Goal: Obtain resource: Download file/media

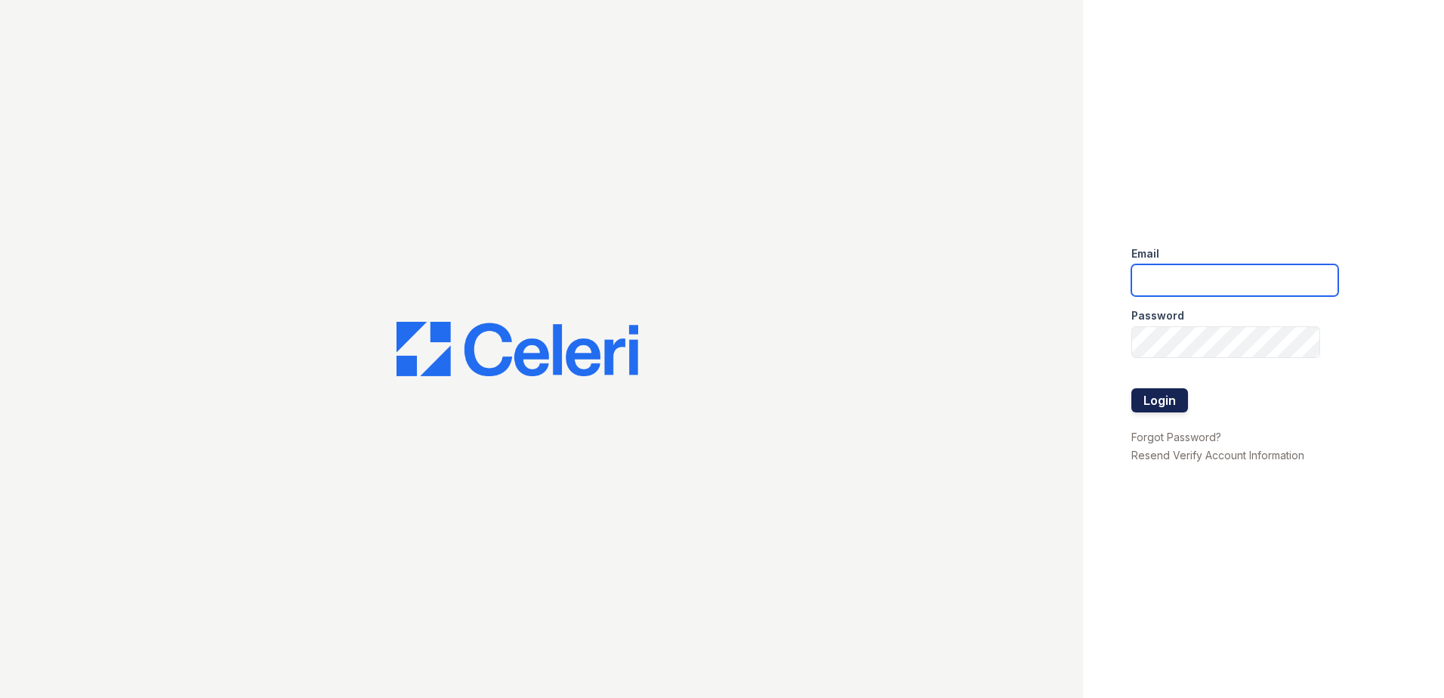
type input "[EMAIL_ADDRESS][DOMAIN_NAME]"
click at [1181, 404] on button "Login" at bounding box center [1159, 400] width 57 height 24
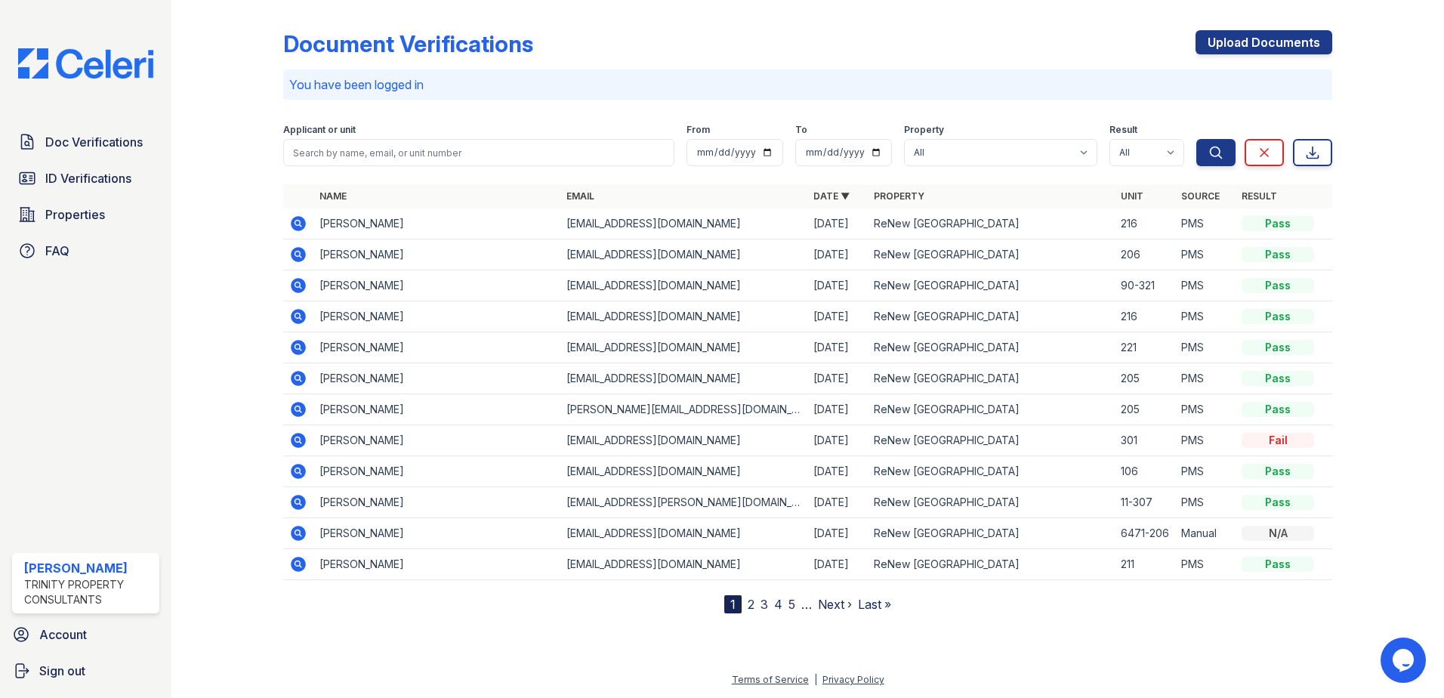
click at [303, 258] on icon at bounding box center [298, 254] width 15 height 15
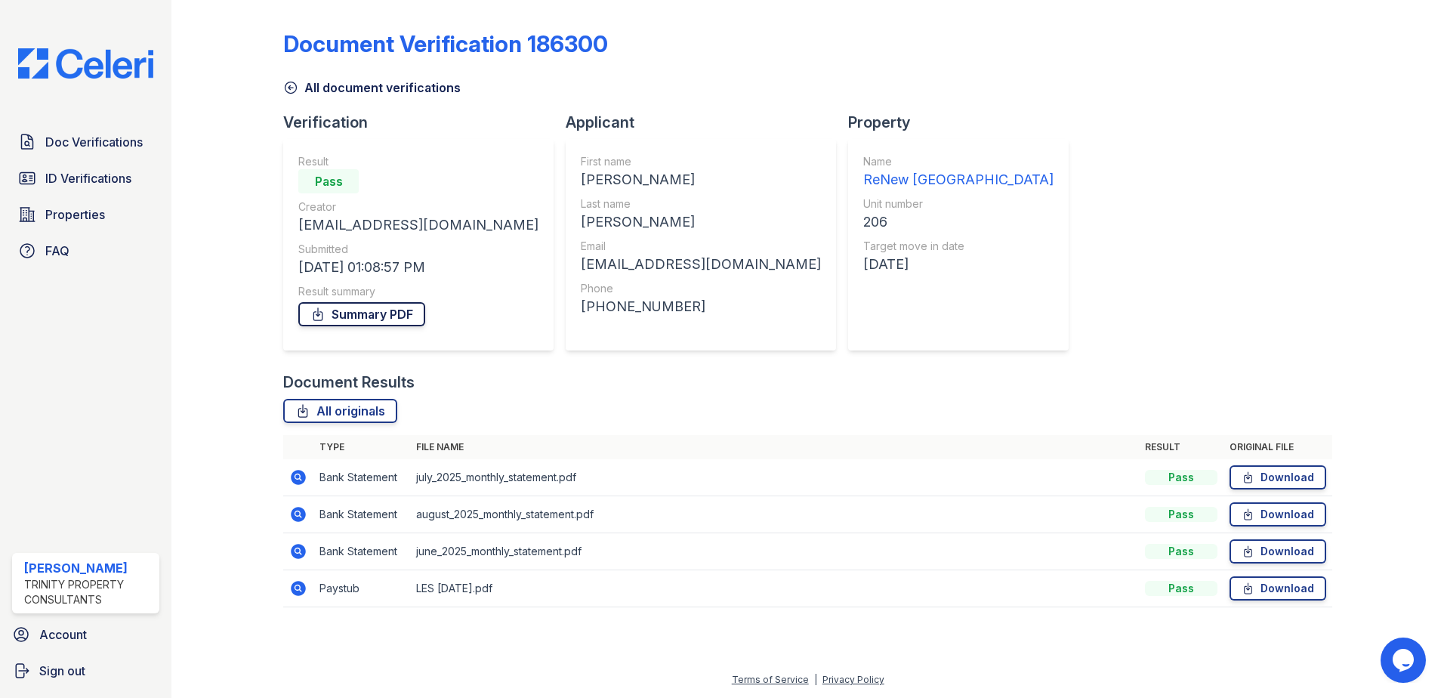
drag, startPoint x: 364, startPoint y: 312, endPoint x: 372, endPoint y: 311, distance: 8.3
click at [364, 312] on link "Summary PDF" at bounding box center [361, 314] width 127 height 24
click at [330, 407] on link "All originals" at bounding box center [340, 411] width 114 height 24
drag, startPoint x: 87, startPoint y: 184, endPoint x: 101, endPoint y: 185, distance: 14.4
click at [87, 184] on span "ID Verifications" at bounding box center [88, 178] width 86 height 18
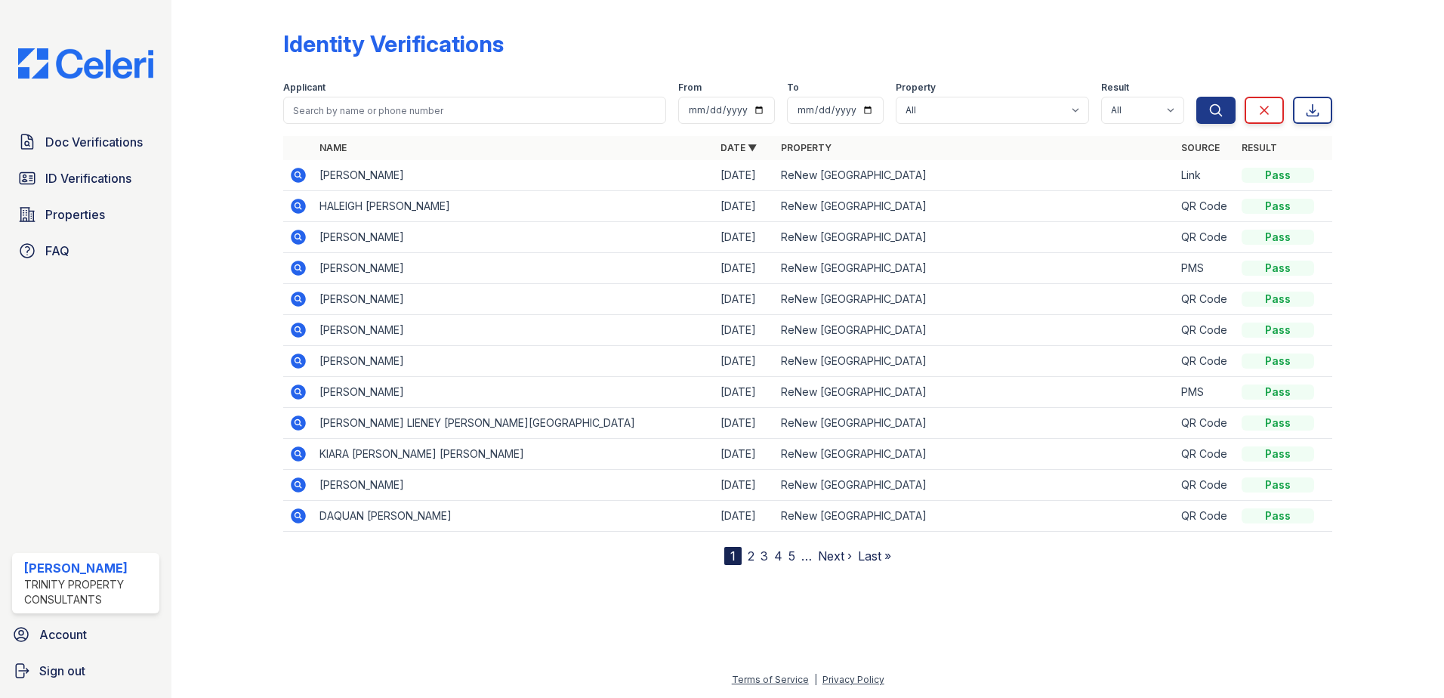
click at [298, 235] on icon at bounding box center [297, 236] width 4 height 4
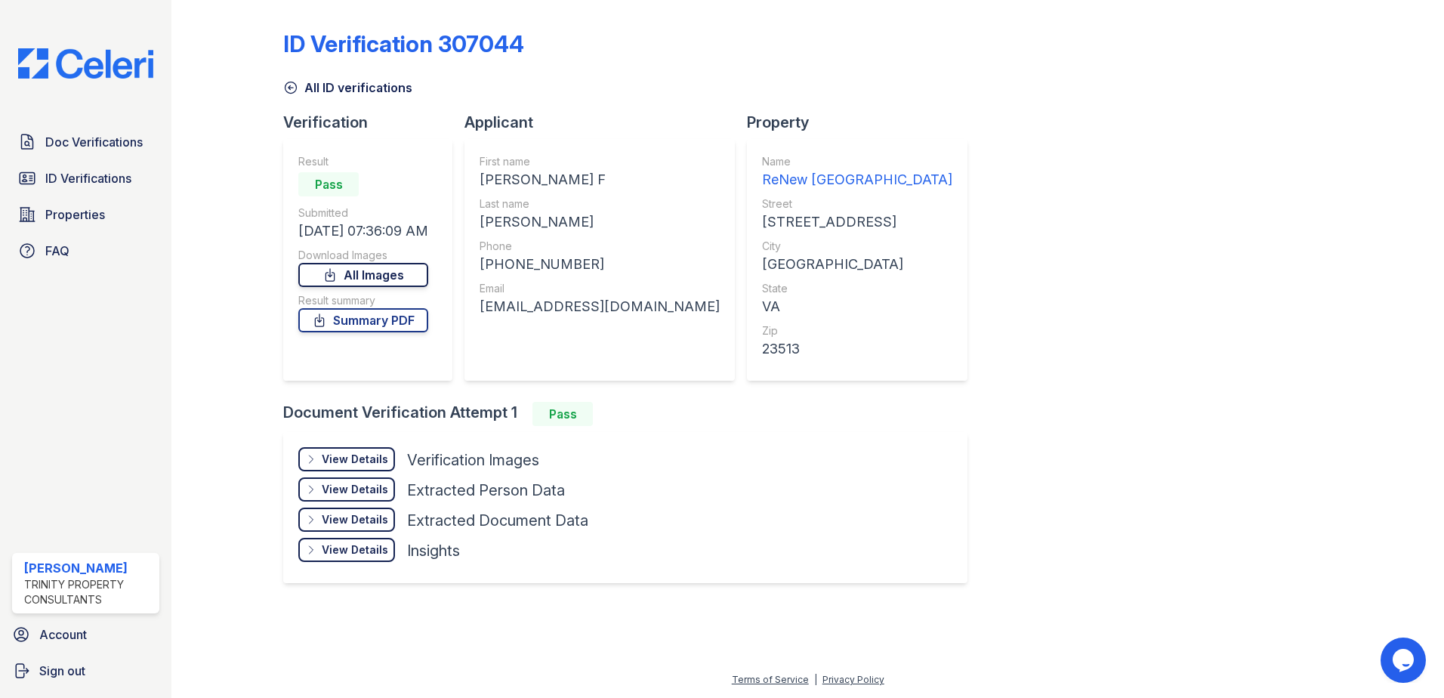
click at [385, 271] on link "All Images" at bounding box center [363, 275] width 130 height 24
click at [377, 313] on link "Summary PDF" at bounding box center [363, 320] width 130 height 24
